Goal: Information Seeking & Learning: Learn about a topic

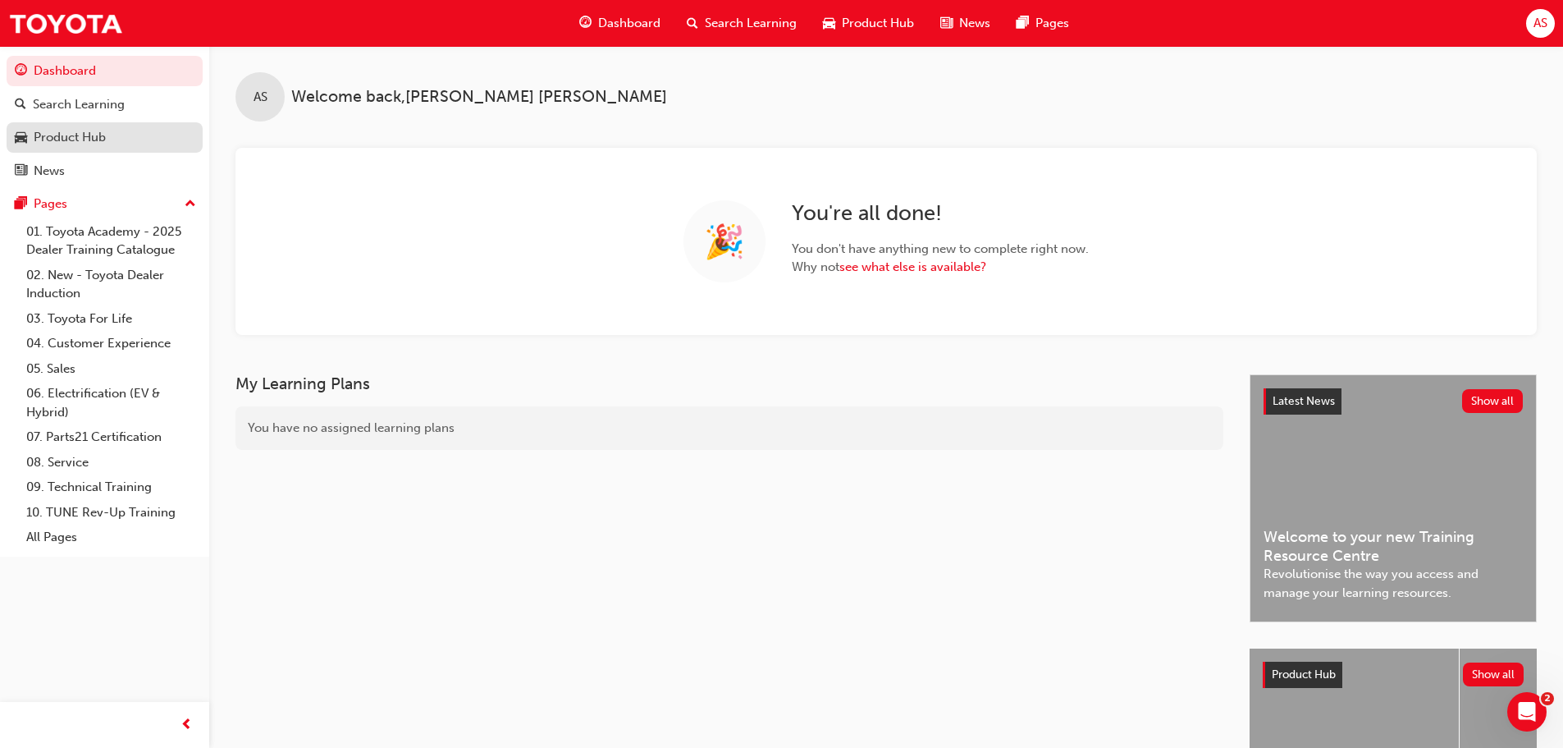
click at [58, 139] on div "Product Hub" at bounding box center [70, 137] width 72 height 19
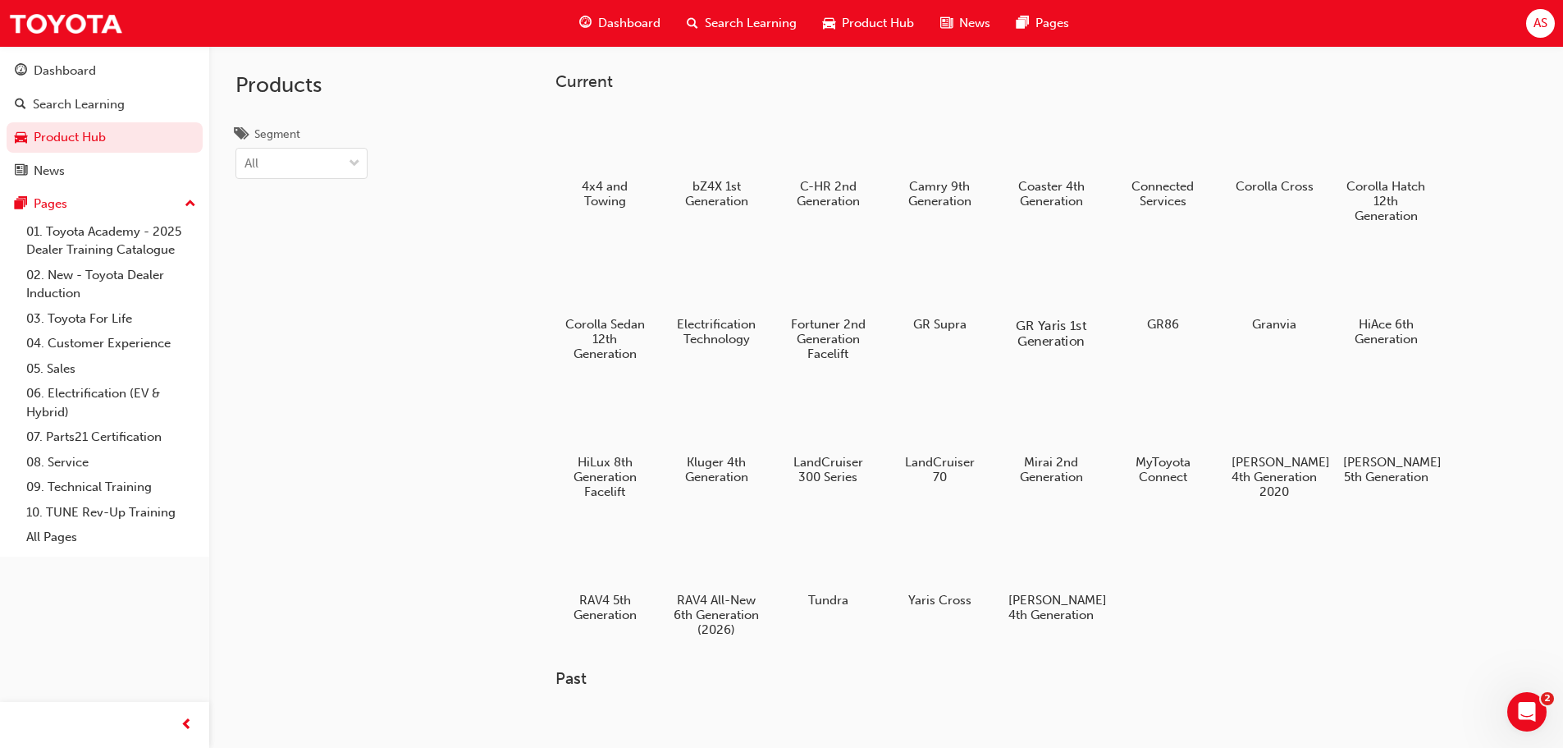
click at [1047, 291] on div at bounding box center [1050, 278] width 91 height 66
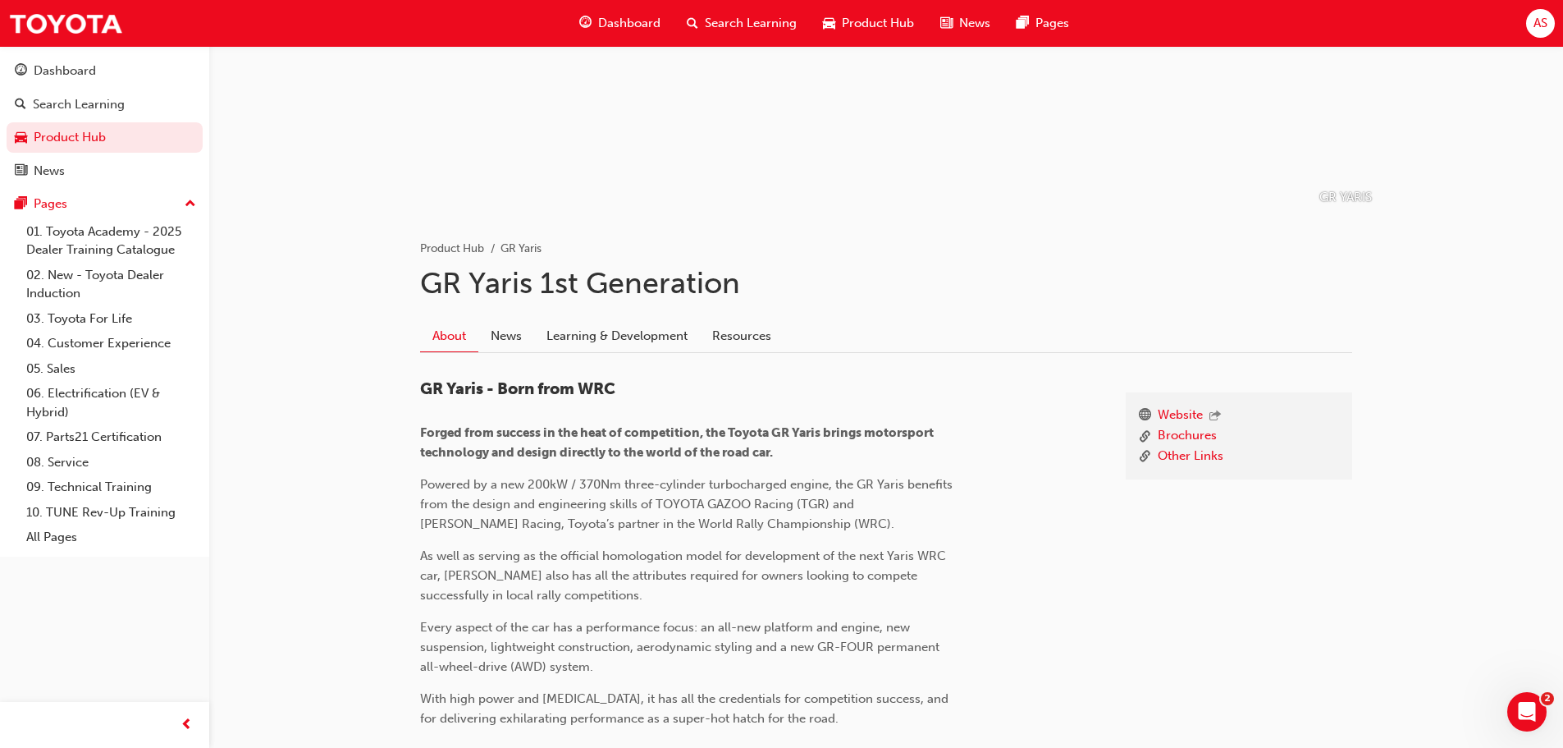
scroll to position [342, 0]
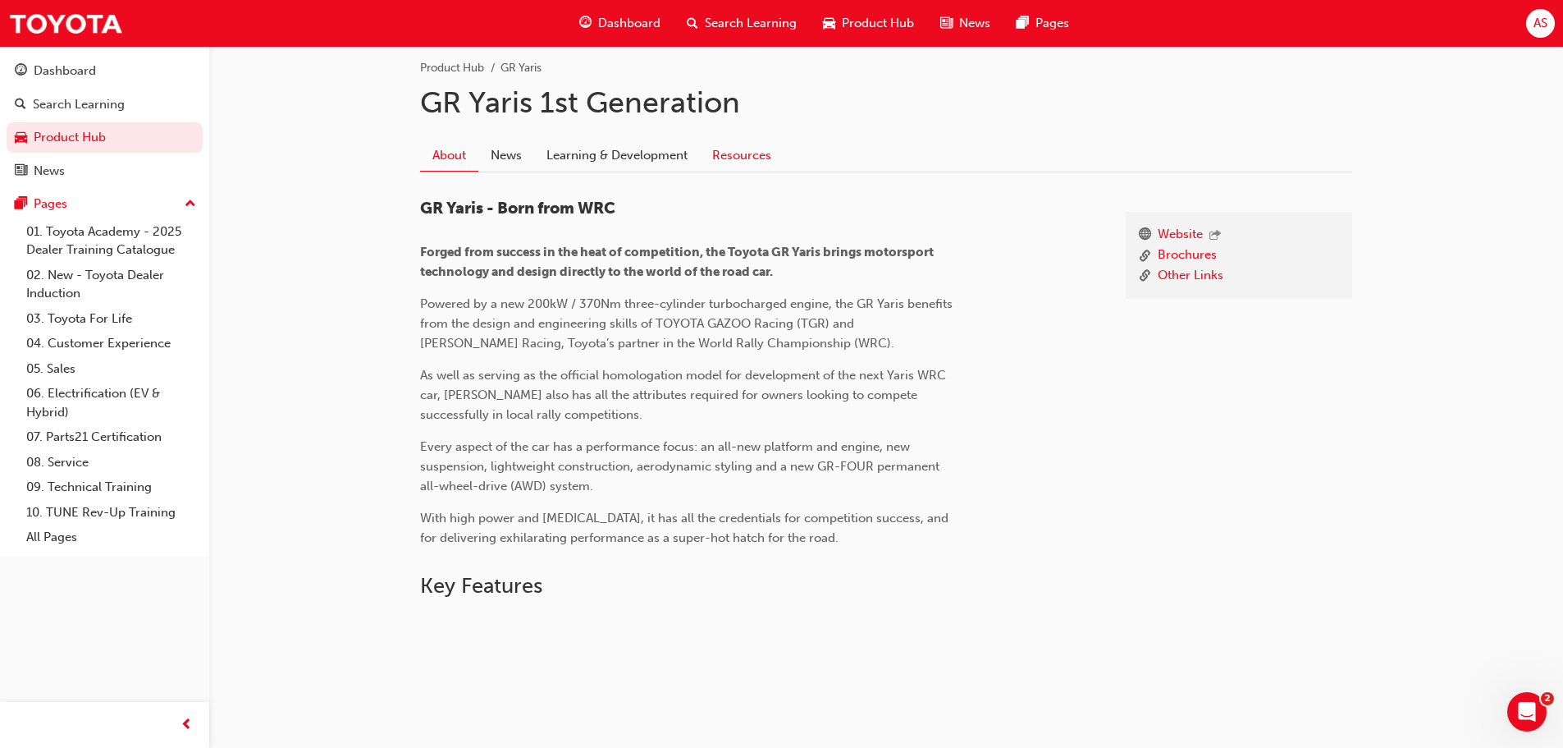
click at [754, 158] on link "Resources" at bounding box center [742, 155] width 84 height 31
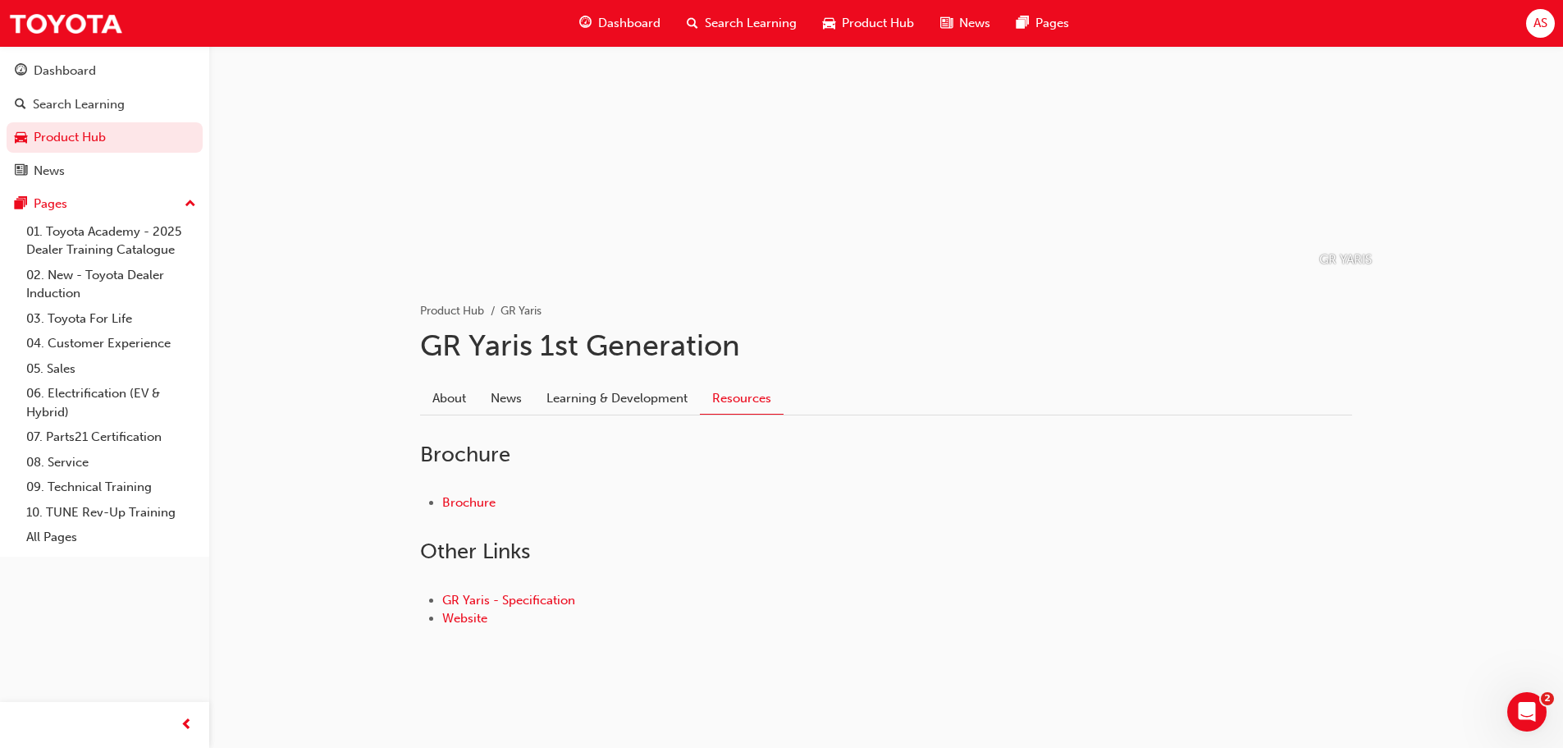
scroll to position [99, 0]
click at [614, 396] on link "Learning & Development" at bounding box center [617, 397] width 166 height 31
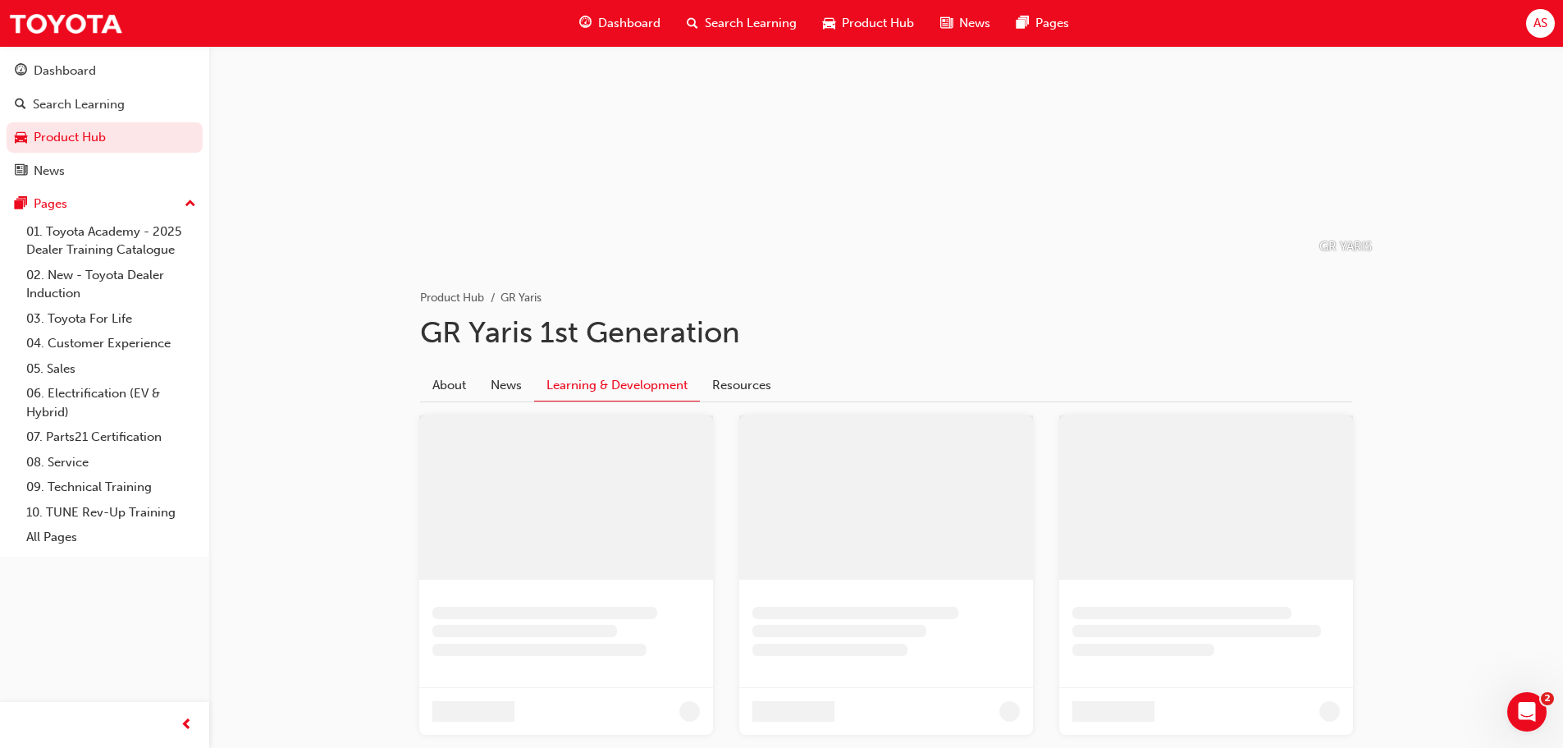
scroll to position [328, 0]
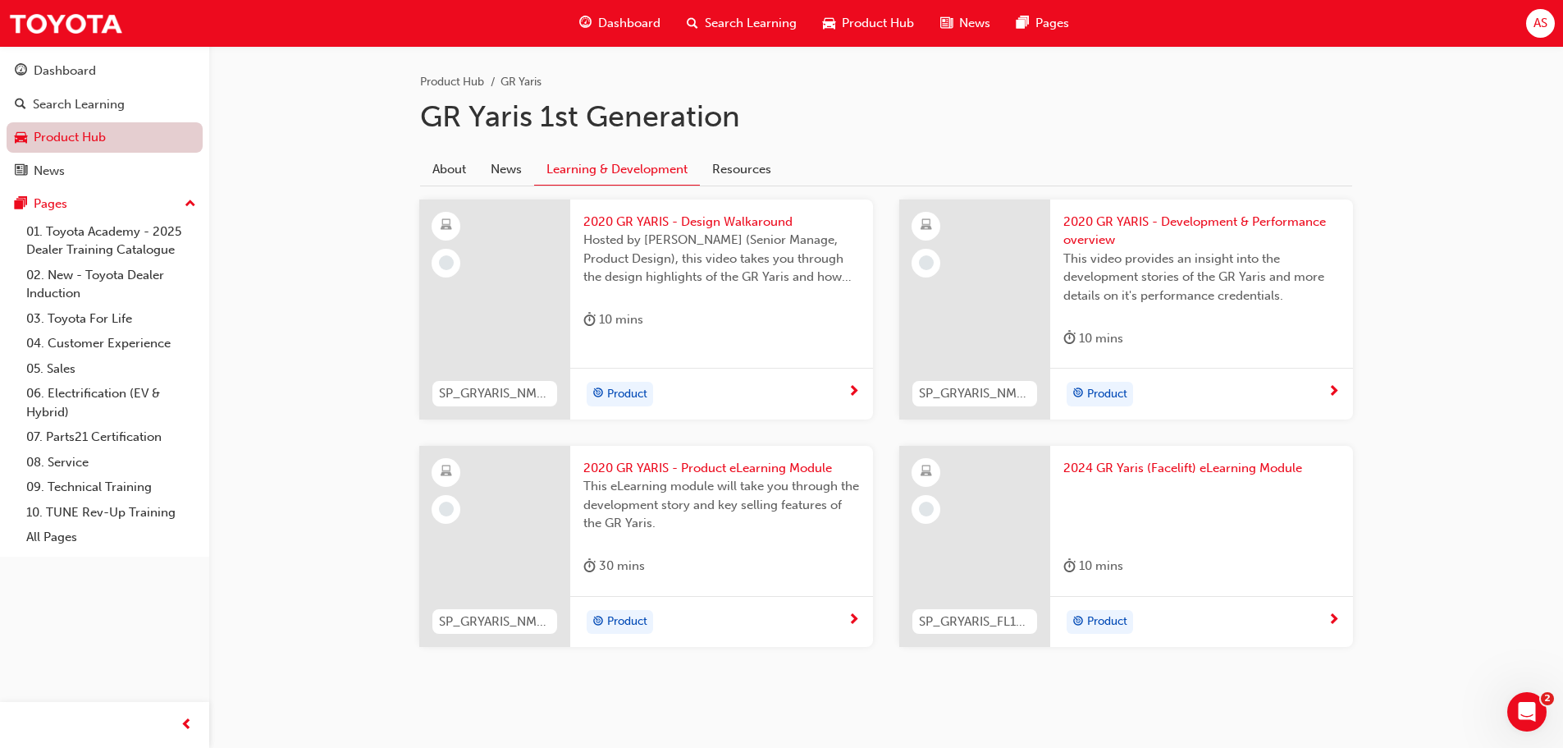
click at [45, 140] on link "Product Hub" at bounding box center [105, 137] width 196 height 30
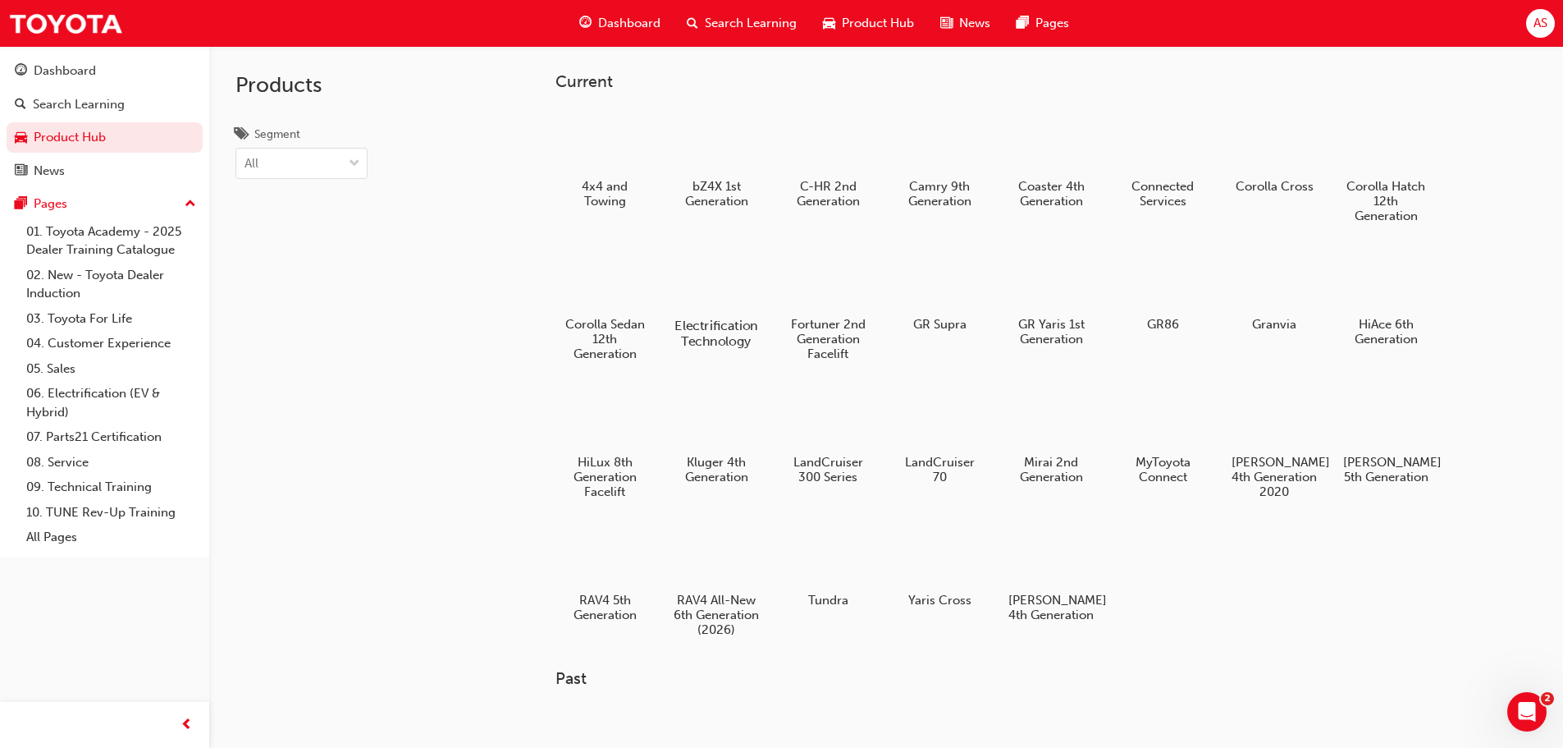
click at [712, 272] on div at bounding box center [716, 278] width 91 height 66
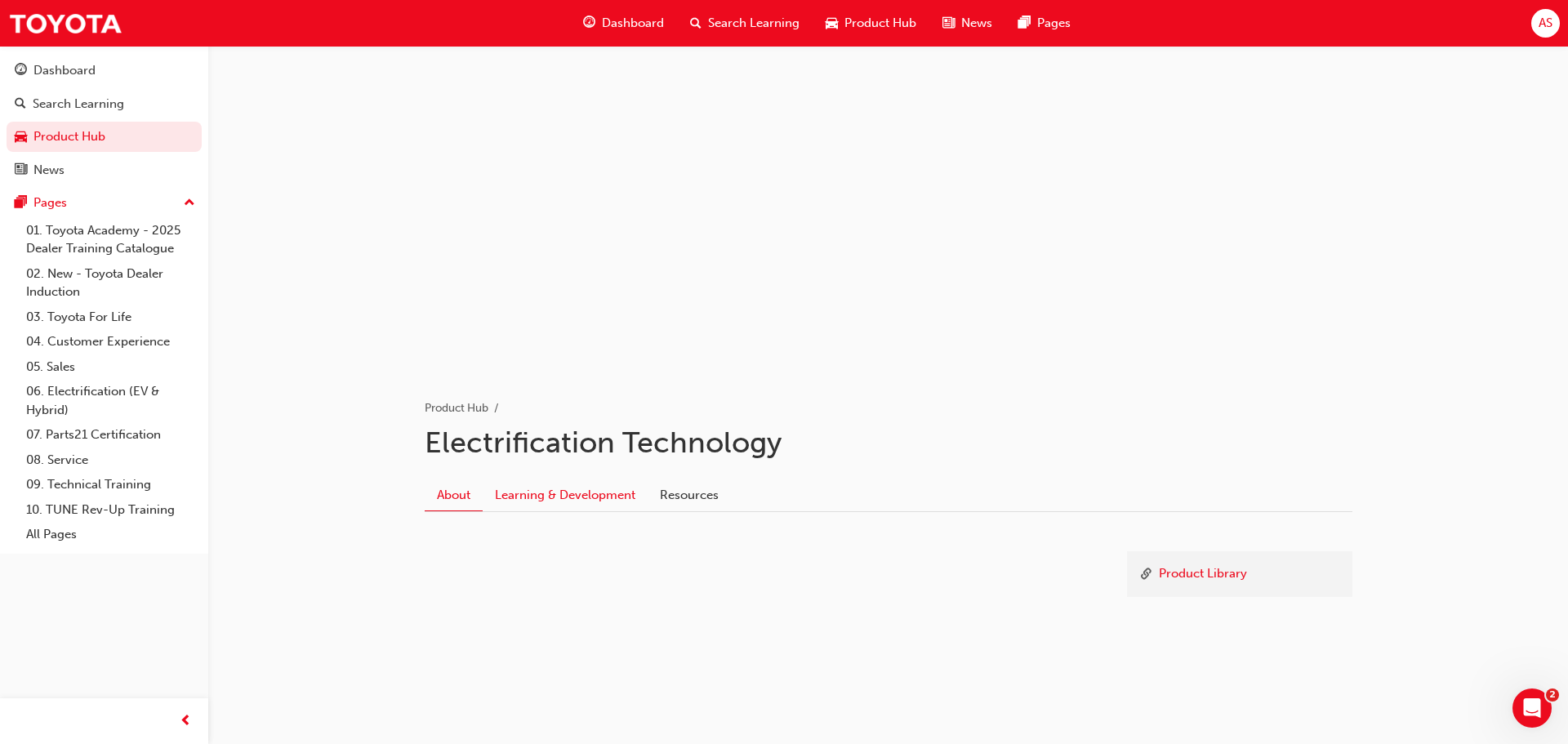
click at [587, 492] on link "Learning & Development" at bounding box center [565, 494] width 165 height 31
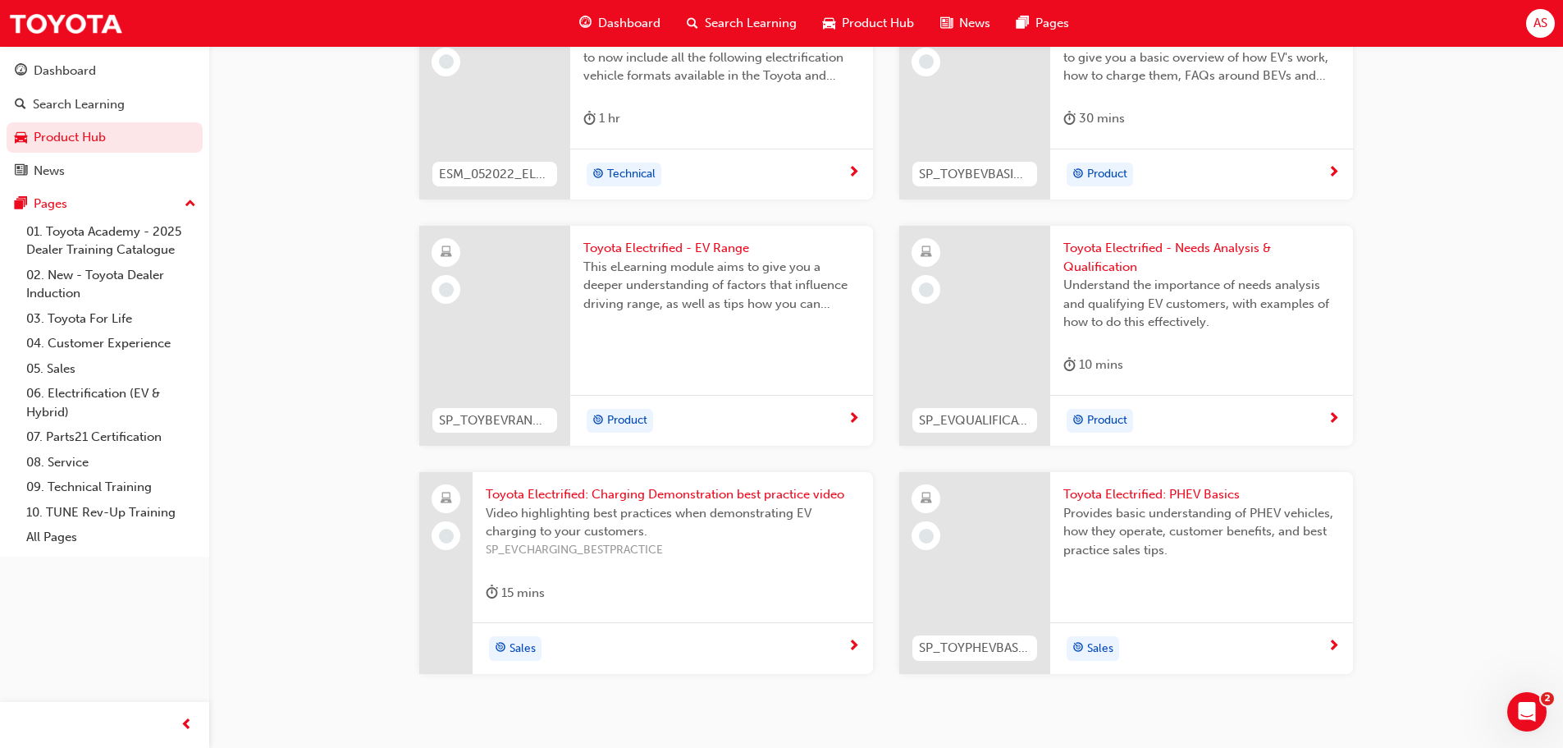
scroll to position [1031, 0]
